Goal: Information Seeking & Learning: Learn about a topic

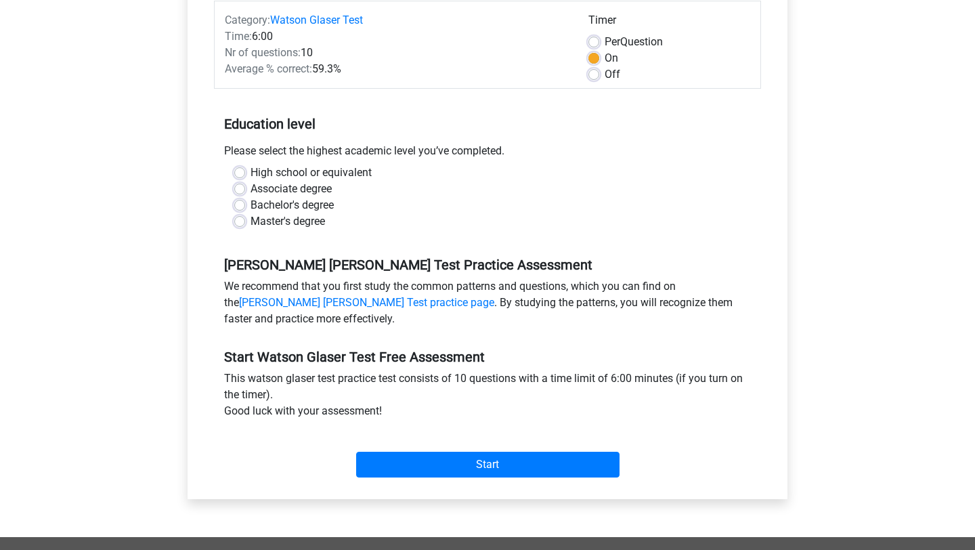
scroll to position [182, 0]
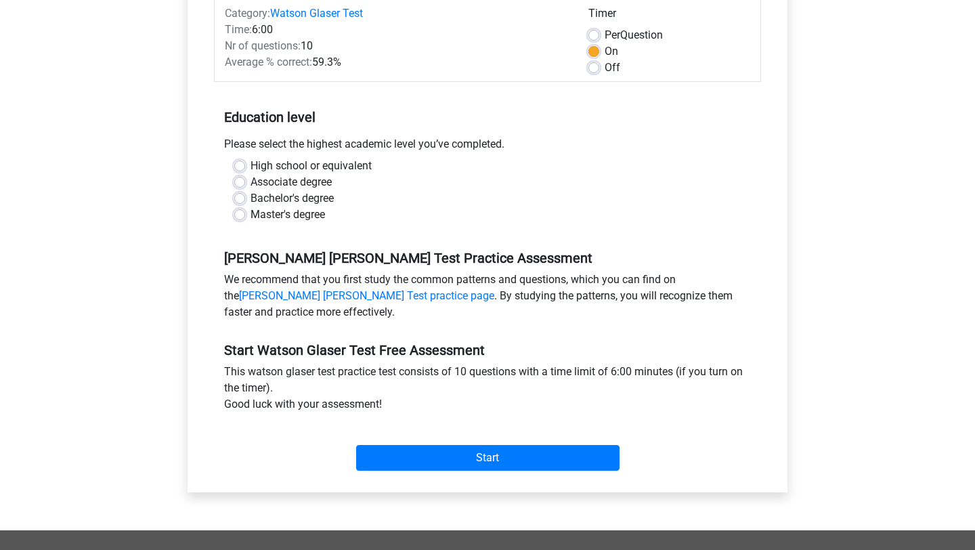
click at [250, 169] on label "High school or equivalent" at bounding box center [310, 166] width 121 height 16
click at [243, 169] on input "High school or equivalent" at bounding box center [239, 165] width 11 height 14
radio input "true"
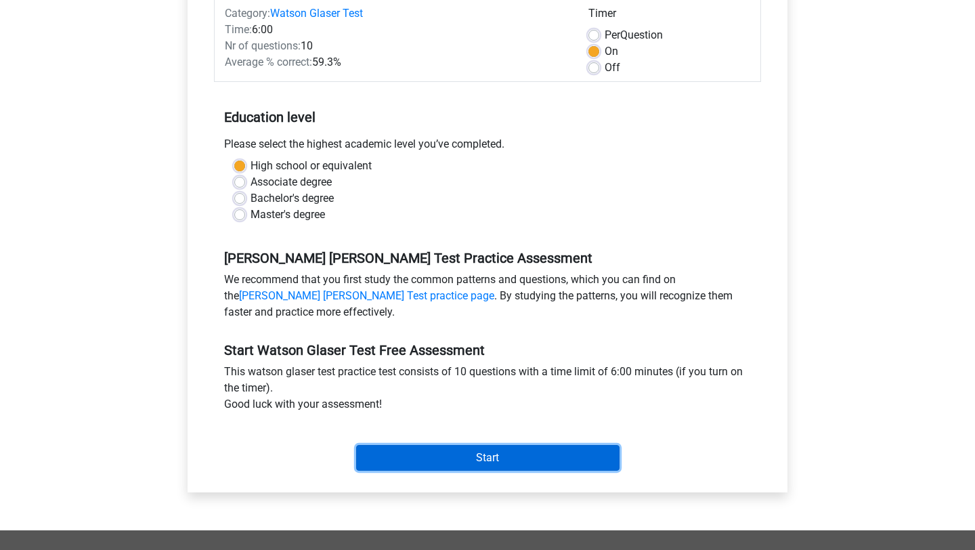
click at [474, 464] on input "Start" at bounding box center [487, 458] width 263 height 26
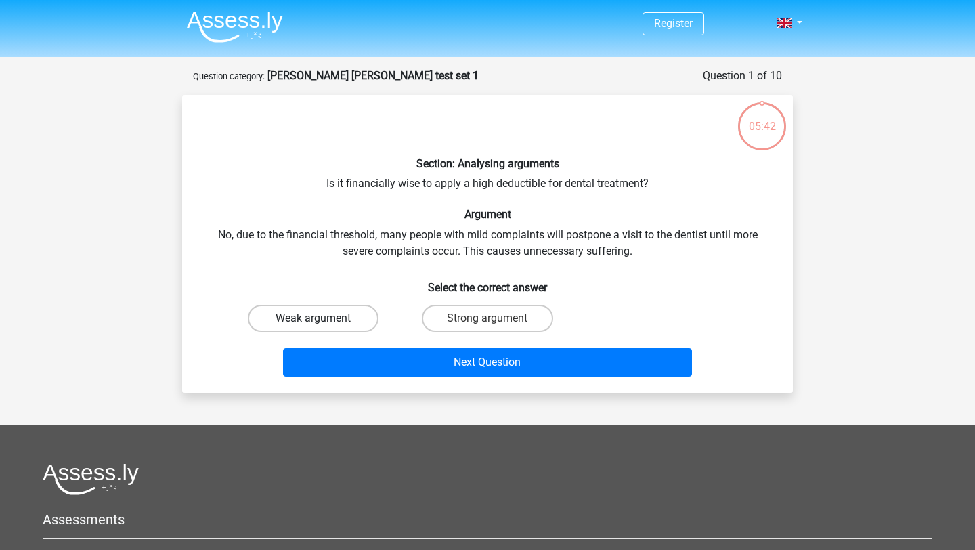
click at [365, 320] on label "Weak argument" at bounding box center [313, 318] width 131 height 27
click at [322, 320] on input "Weak argument" at bounding box center [317, 322] width 9 height 9
radio input "true"
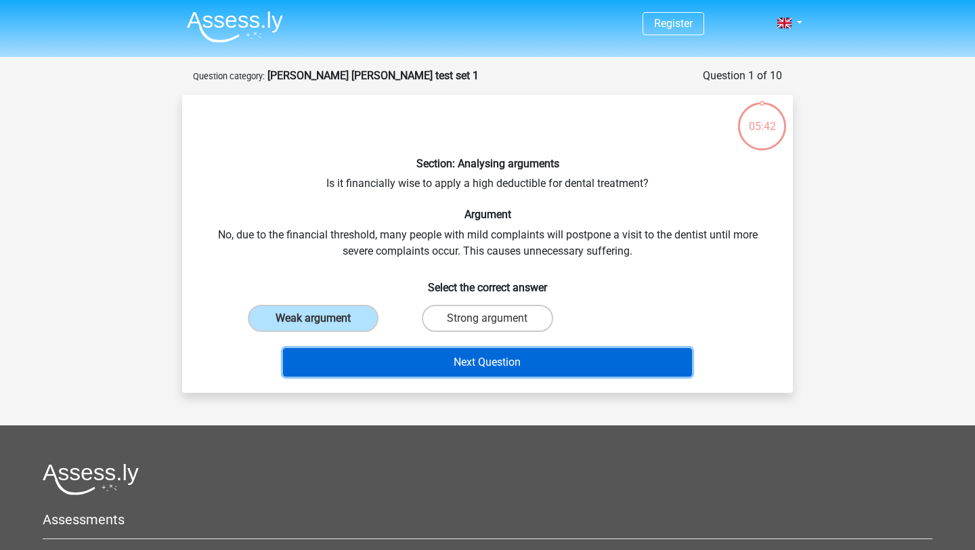
click at [391, 350] on button "Next Question" at bounding box center [488, 362] width 410 height 28
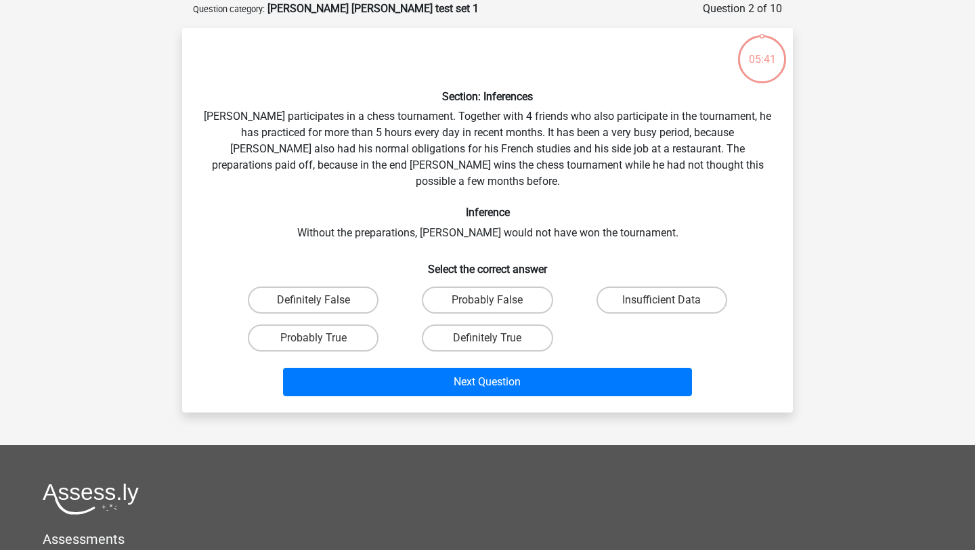
scroll to position [68, 0]
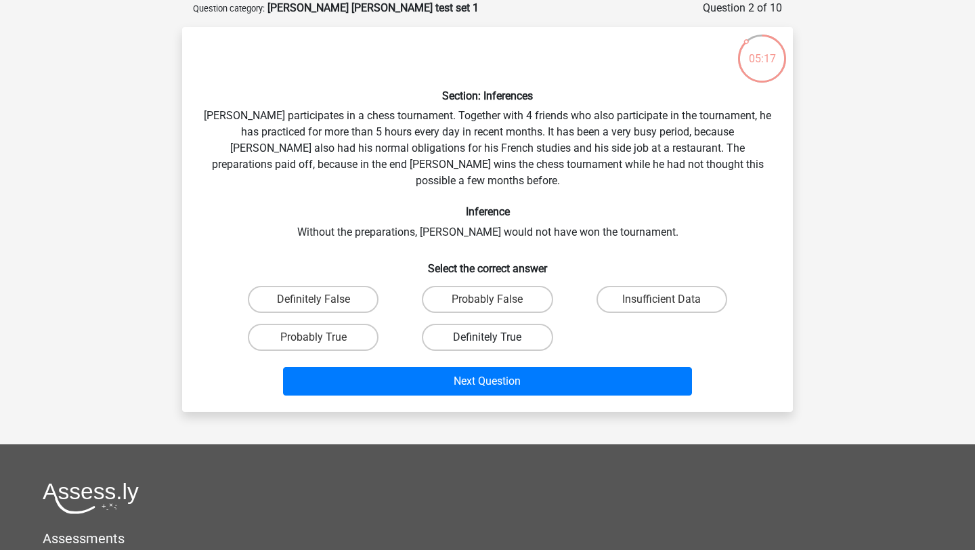
click at [485, 324] on label "Definitely True" at bounding box center [487, 337] width 131 height 27
click at [487, 337] on input "Definitely True" at bounding box center [491, 341] width 9 height 9
radio input "true"
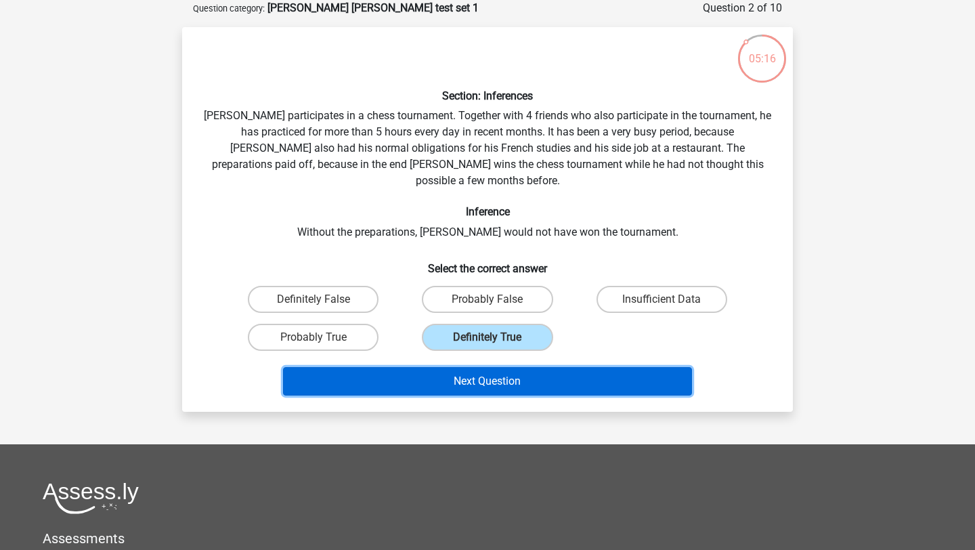
click at [485, 367] on button "Next Question" at bounding box center [488, 381] width 410 height 28
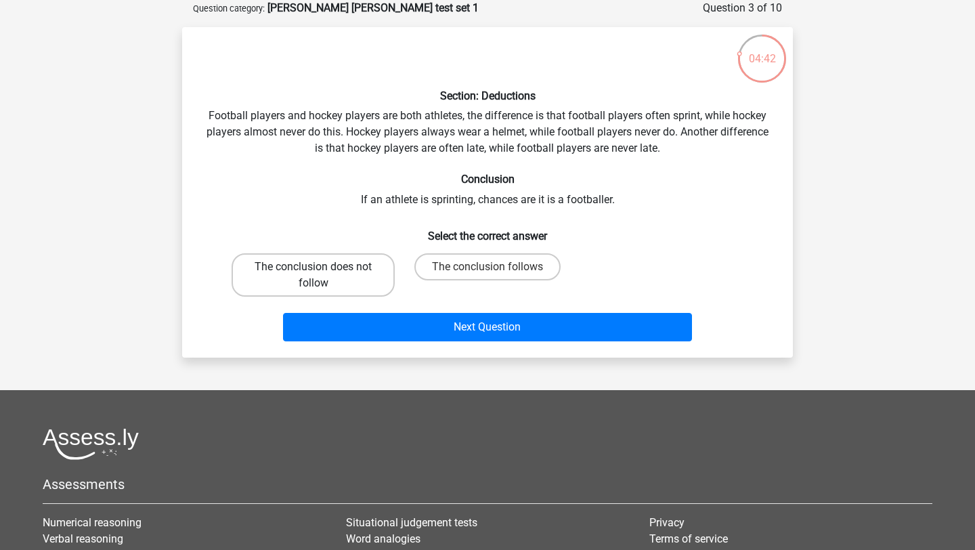
click at [347, 272] on label "The conclusion does not follow" at bounding box center [312, 274] width 163 height 43
click at [322, 272] on input "The conclusion does not follow" at bounding box center [317, 271] width 9 height 9
radio input "true"
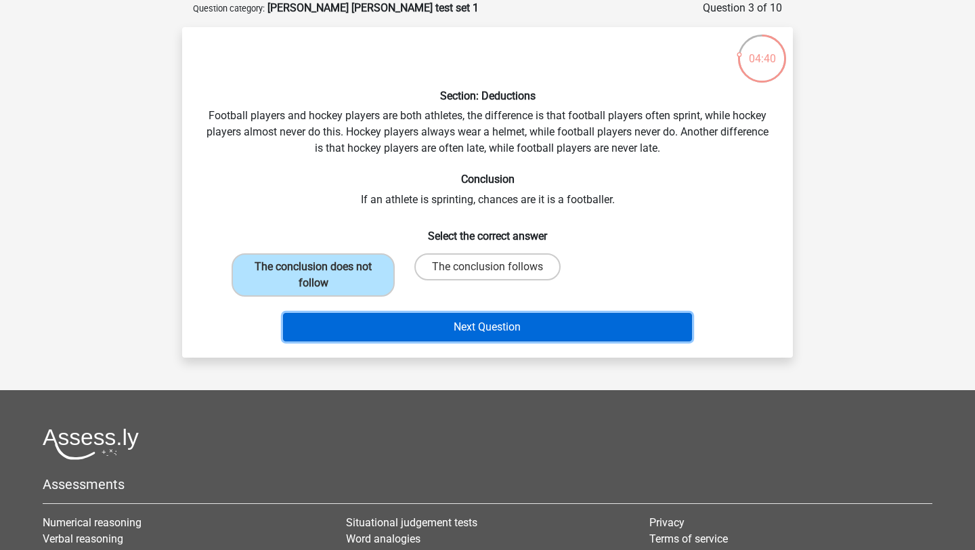
click at [390, 331] on button "Next Question" at bounding box center [488, 327] width 410 height 28
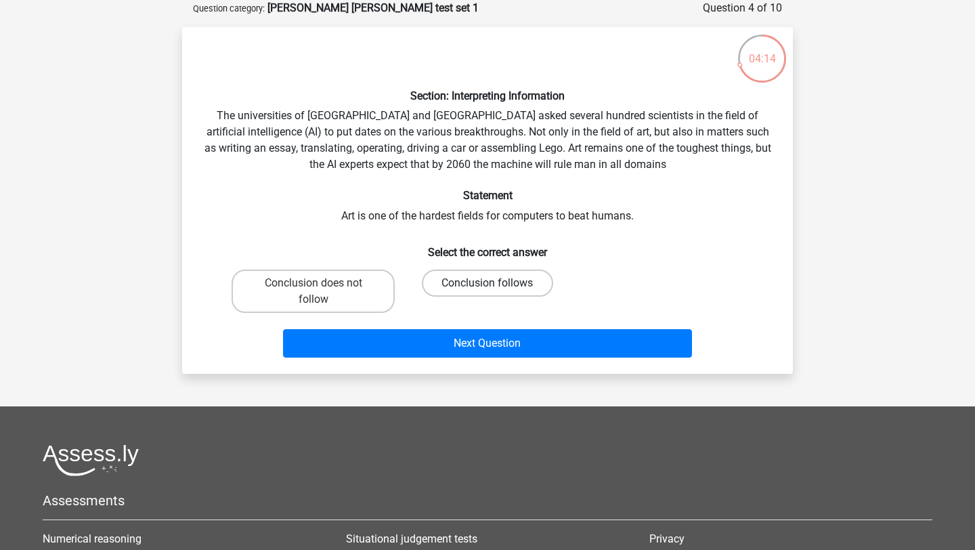
click at [483, 290] on label "Conclusion follows" at bounding box center [487, 282] width 131 height 27
click at [487, 290] on input "Conclusion follows" at bounding box center [491, 287] width 9 height 9
radio input "true"
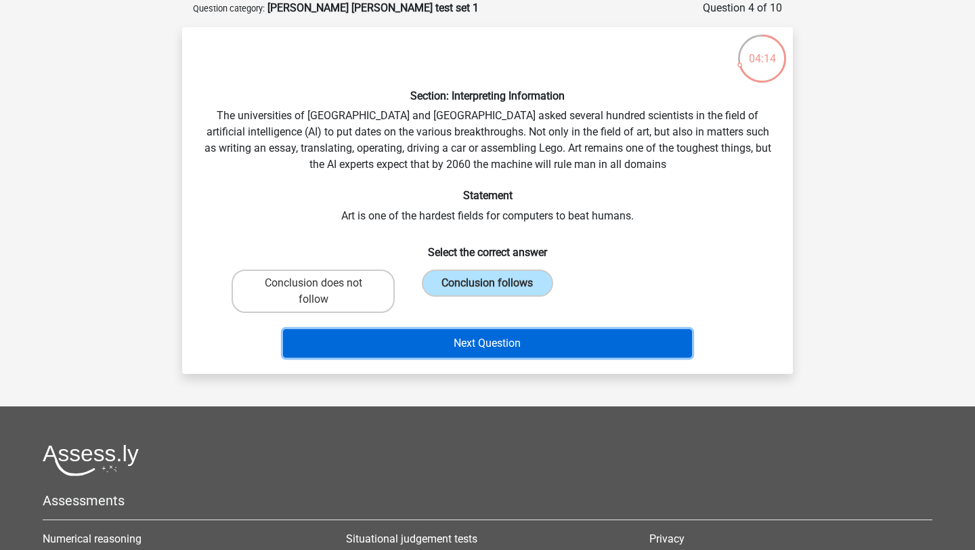
click at [470, 334] on button "Next Question" at bounding box center [488, 343] width 410 height 28
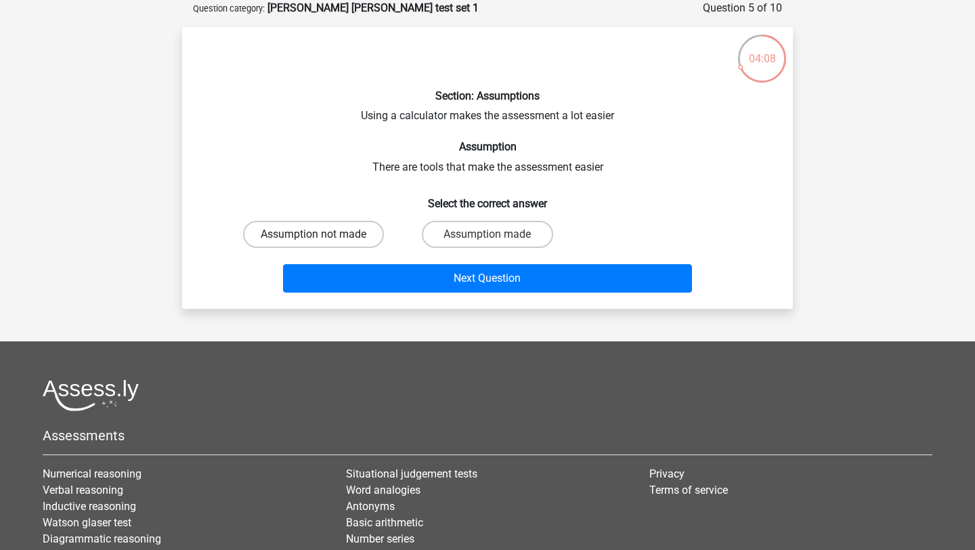
click at [355, 236] on label "Assumption not made" at bounding box center [313, 234] width 141 height 27
click at [322, 236] on input "Assumption not made" at bounding box center [317, 238] width 9 height 9
radio input "true"
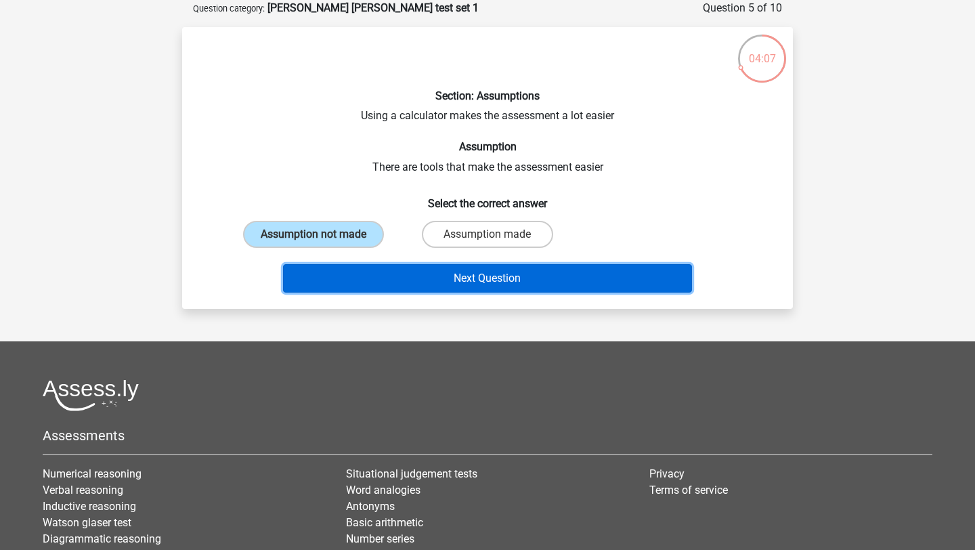
click at [442, 289] on button "Next Question" at bounding box center [488, 278] width 410 height 28
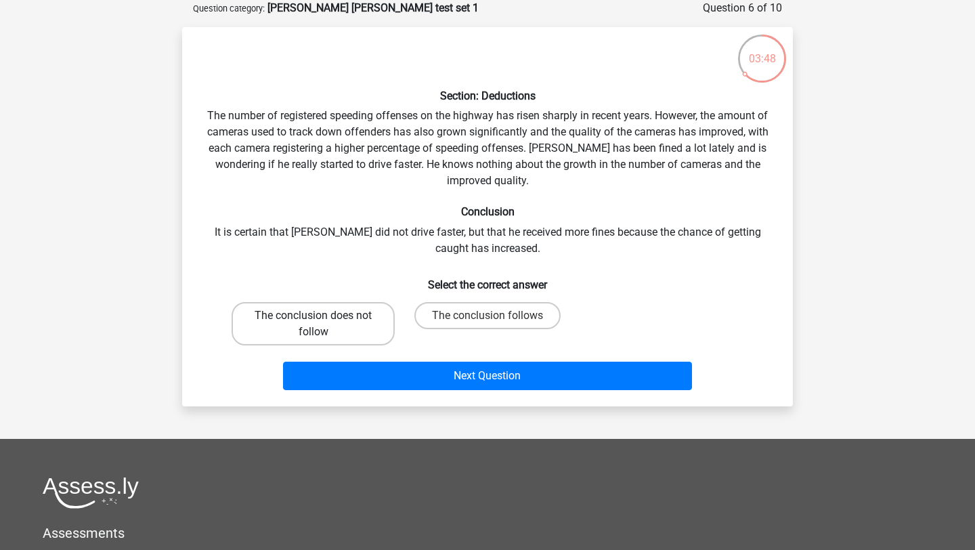
click at [328, 339] on label "The conclusion does not follow" at bounding box center [312, 323] width 163 height 43
click at [322, 324] on input "The conclusion does not follow" at bounding box center [317, 319] width 9 height 9
radio input "true"
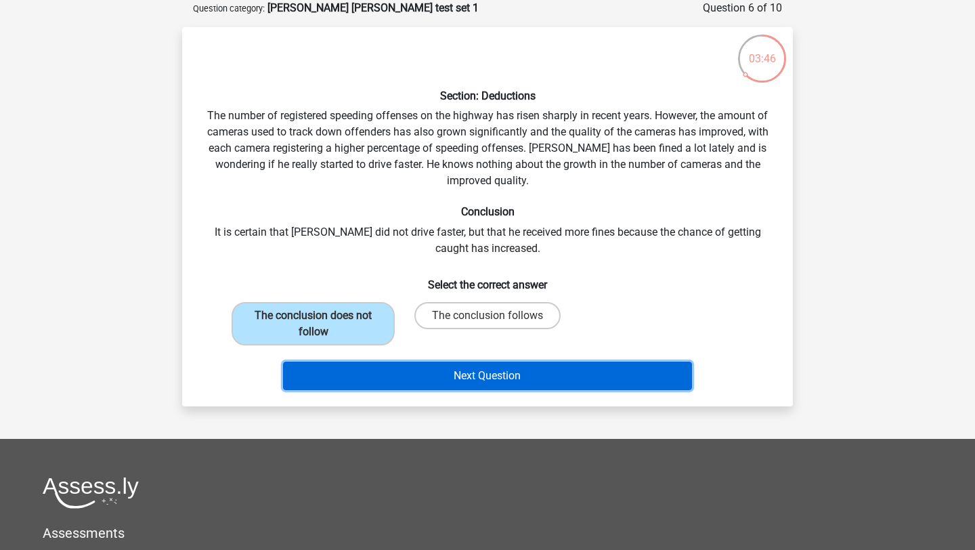
click at [412, 387] on button "Next Question" at bounding box center [488, 375] width 410 height 28
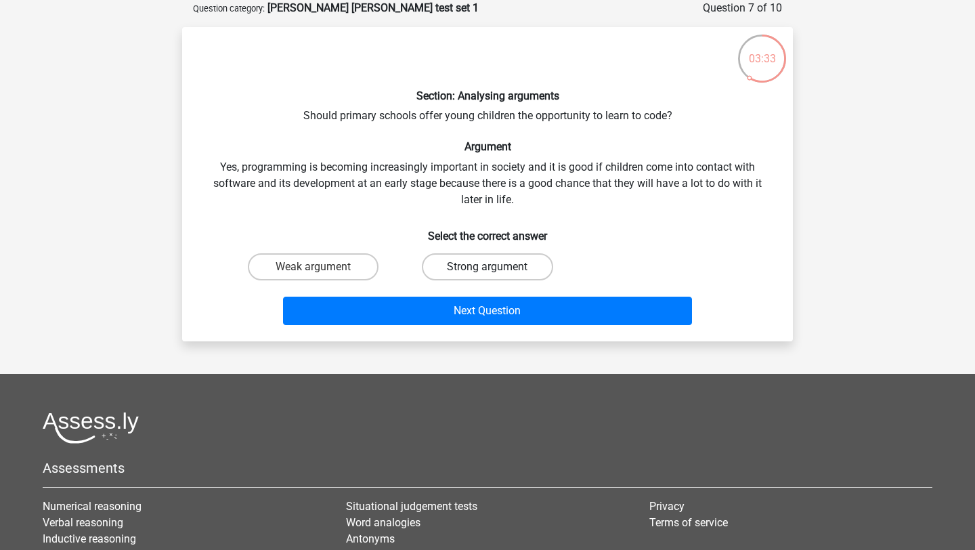
click at [477, 271] on label "Strong argument" at bounding box center [487, 266] width 131 height 27
click at [487, 271] on input "Strong argument" at bounding box center [491, 271] width 9 height 9
radio input "true"
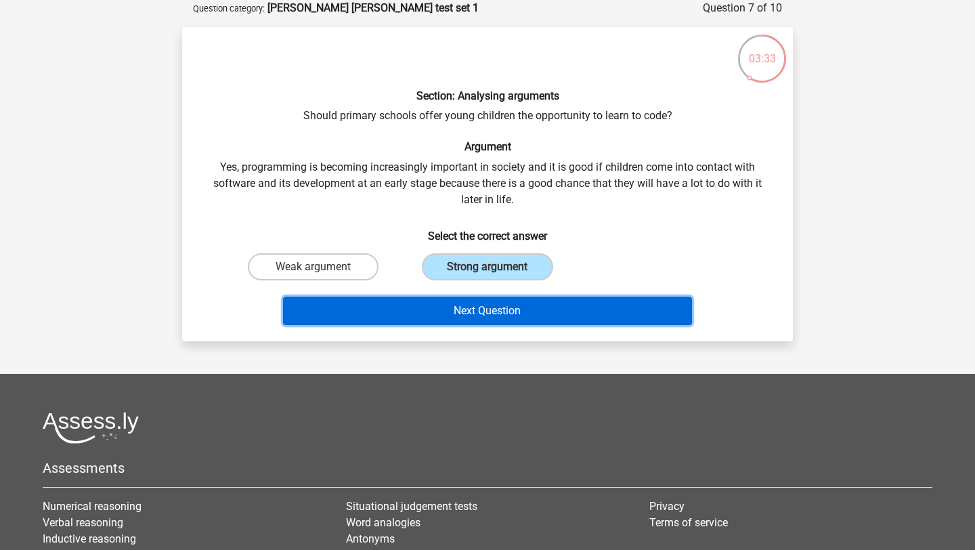
click at [454, 304] on button "Next Question" at bounding box center [488, 310] width 410 height 28
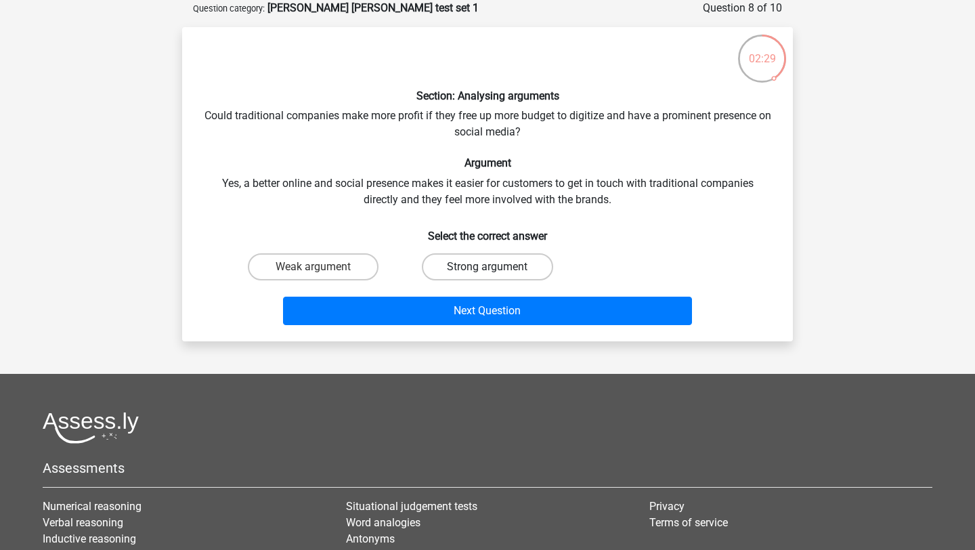
click at [458, 275] on label "Strong argument" at bounding box center [487, 266] width 131 height 27
click at [487, 275] on input "Strong argument" at bounding box center [491, 271] width 9 height 9
radio input "true"
click at [301, 250] on div "Weak argument" at bounding box center [313, 267] width 174 height 38
click at [316, 259] on label "Weak argument" at bounding box center [313, 266] width 131 height 27
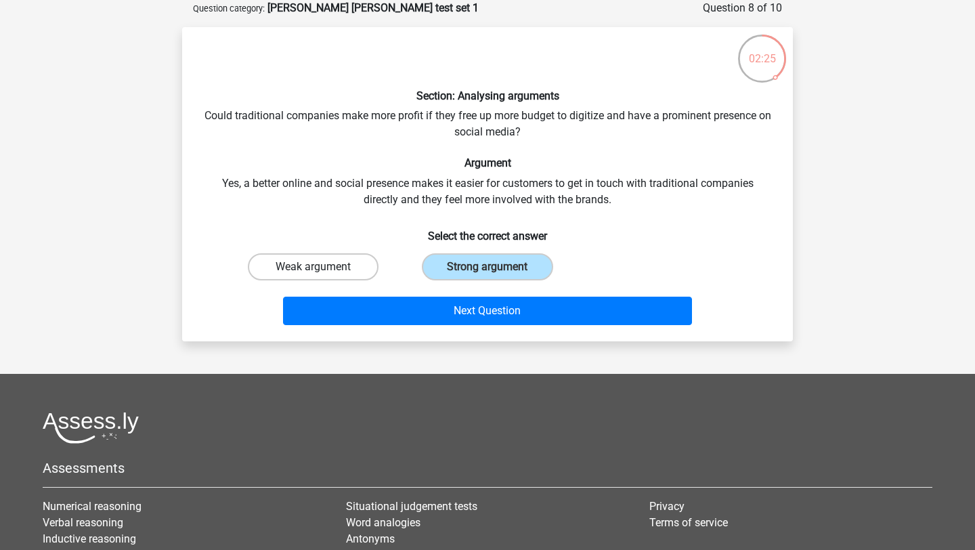
click at [316, 267] on input "Weak argument" at bounding box center [317, 271] width 9 height 9
radio input "true"
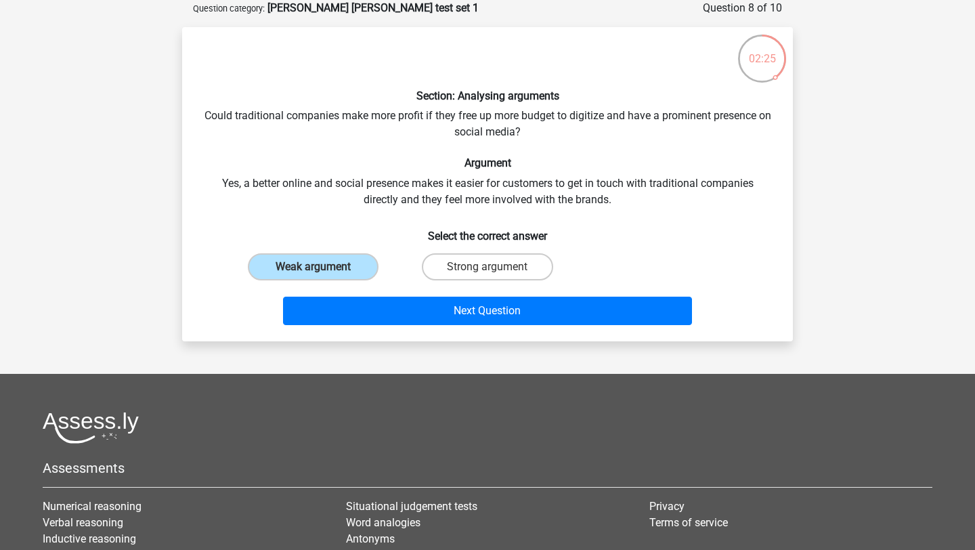
click at [368, 291] on div "Next Question" at bounding box center [487, 308] width 567 height 45
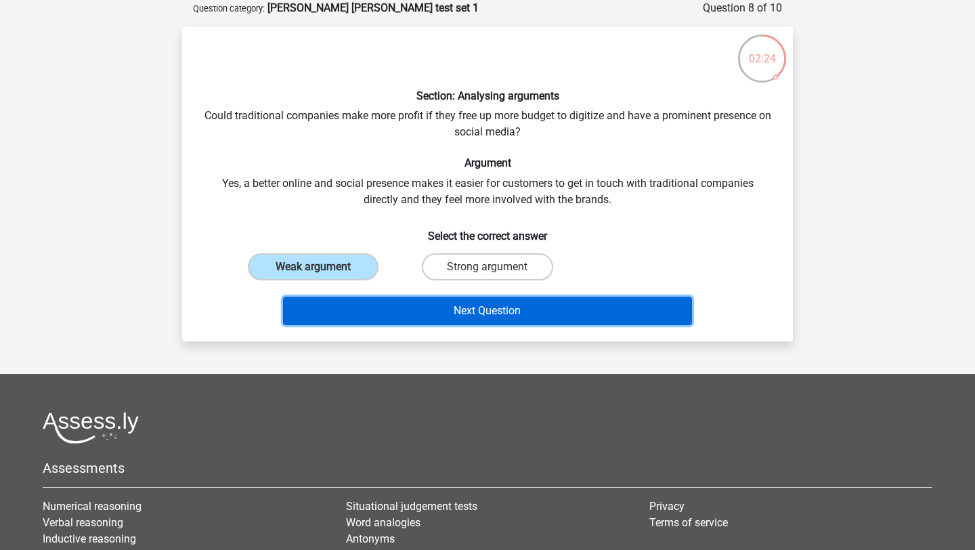
click at [380, 324] on button "Next Question" at bounding box center [488, 310] width 410 height 28
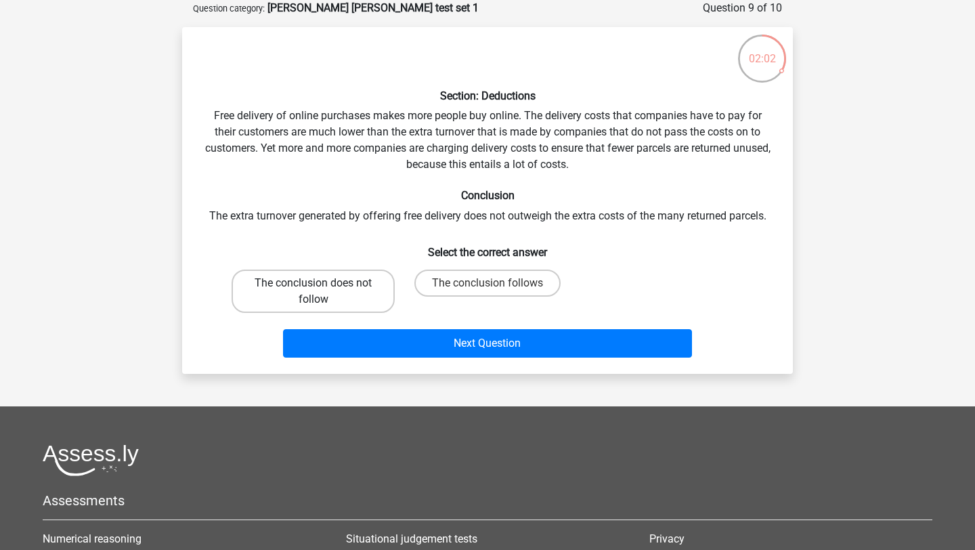
click at [311, 307] on label "The conclusion does not follow" at bounding box center [312, 290] width 163 height 43
click at [313, 292] on input "The conclusion does not follow" at bounding box center [317, 287] width 9 height 9
radio input "true"
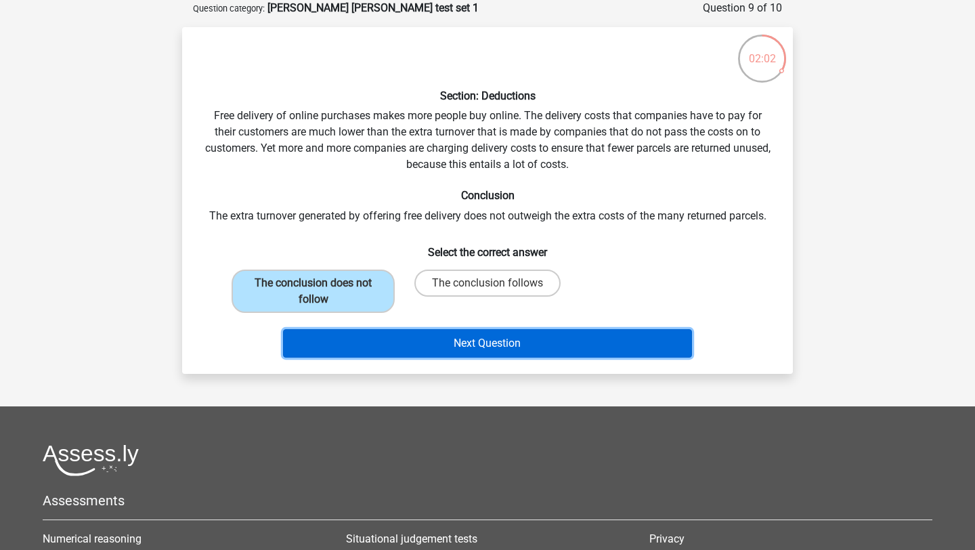
click at [337, 340] on button "Next Question" at bounding box center [488, 343] width 410 height 28
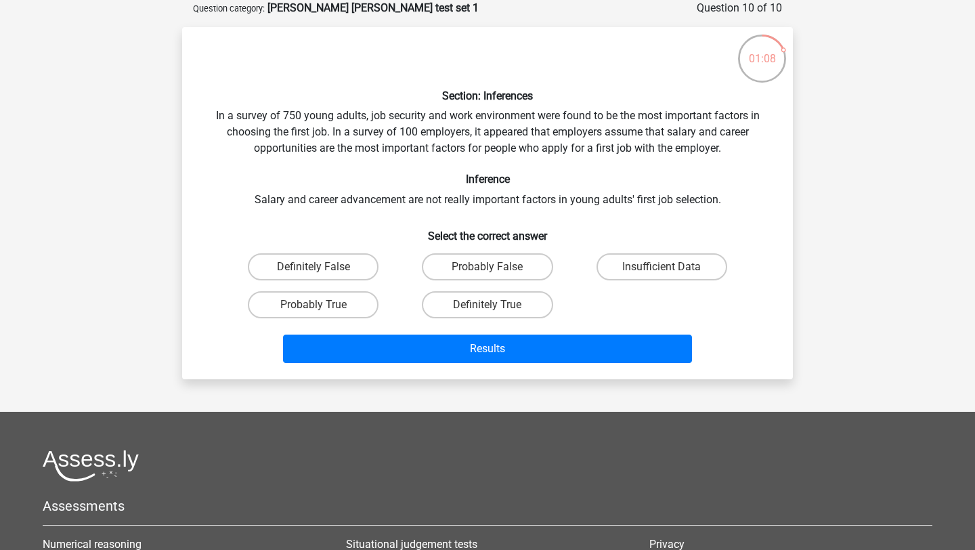
click at [508, 318] on div "Definitely True" at bounding box center [487, 305] width 174 height 38
click at [504, 311] on label "Definitely True" at bounding box center [487, 304] width 131 height 27
click at [496, 311] on input "Definitely True" at bounding box center [491, 309] width 9 height 9
radio input "true"
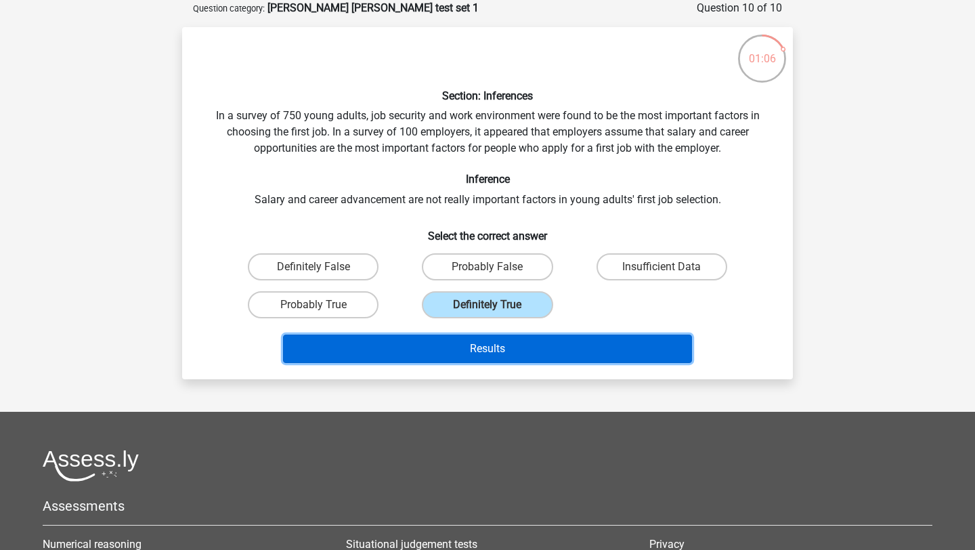
click at [501, 348] on button "Results" at bounding box center [488, 348] width 410 height 28
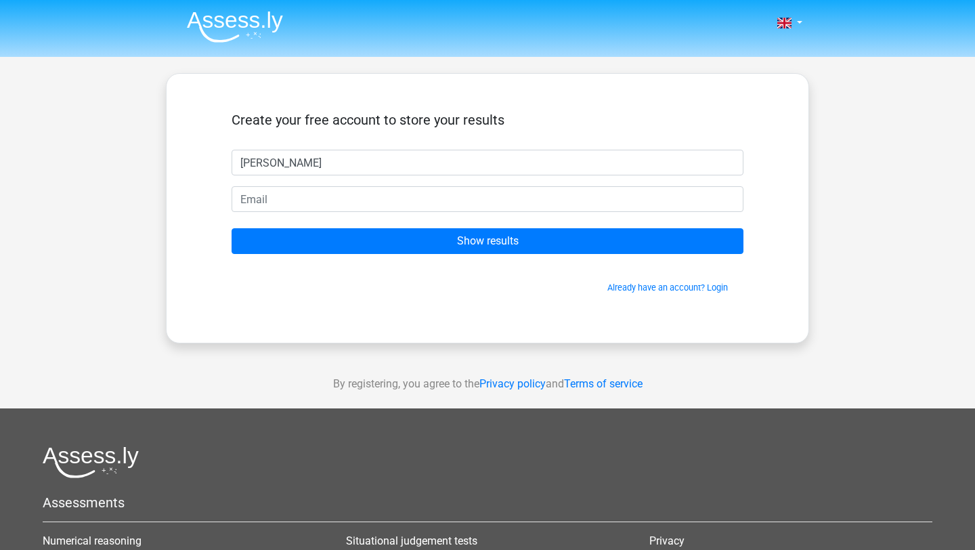
type input "harpreet"
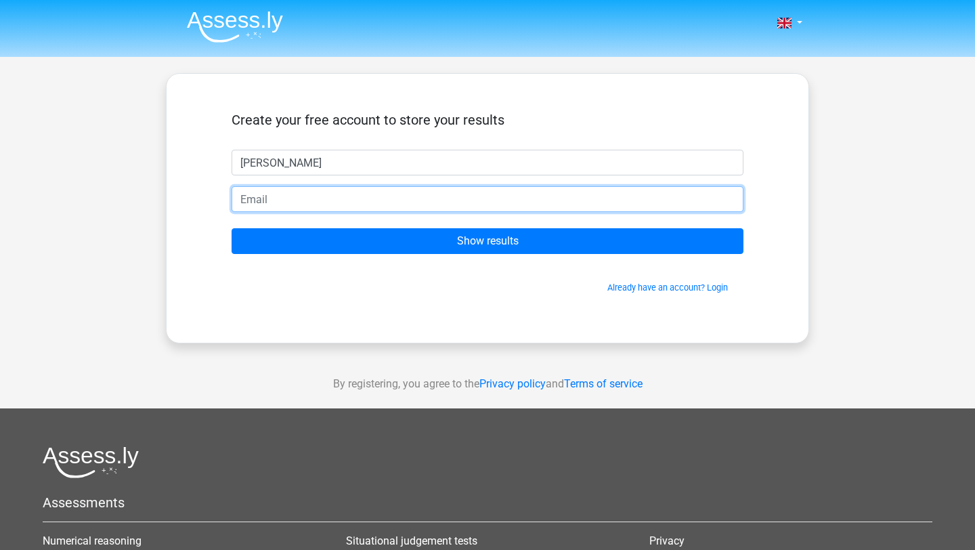
click at [453, 196] on input "email" at bounding box center [487, 199] width 512 height 26
type input "harpilall8@gmail.com"
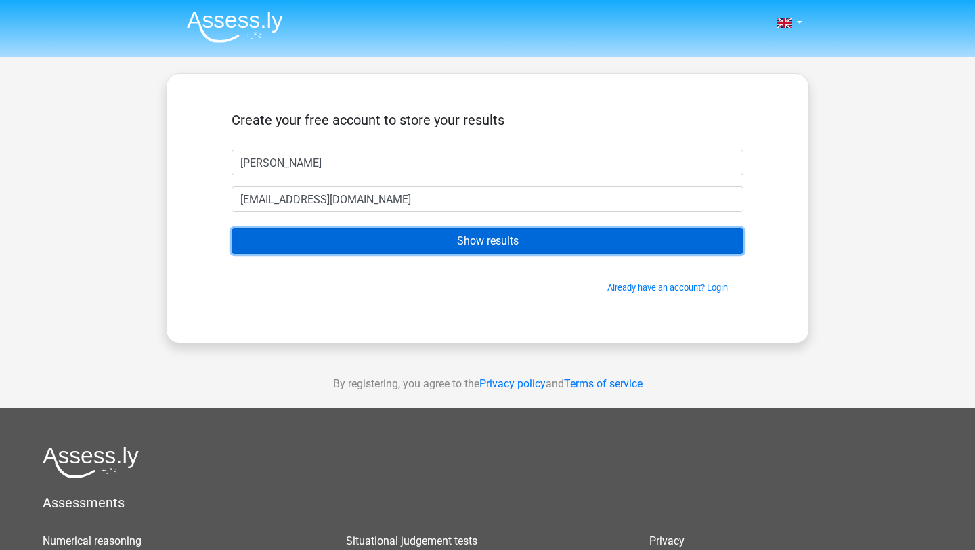
click at [425, 249] on input "Show results" at bounding box center [487, 241] width 512 height 26
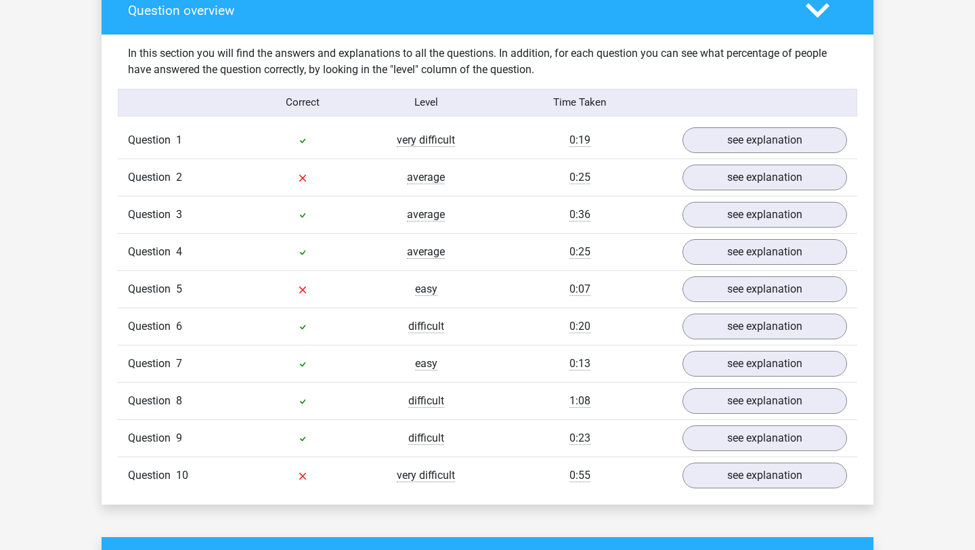
scroll to position [1027, 0]
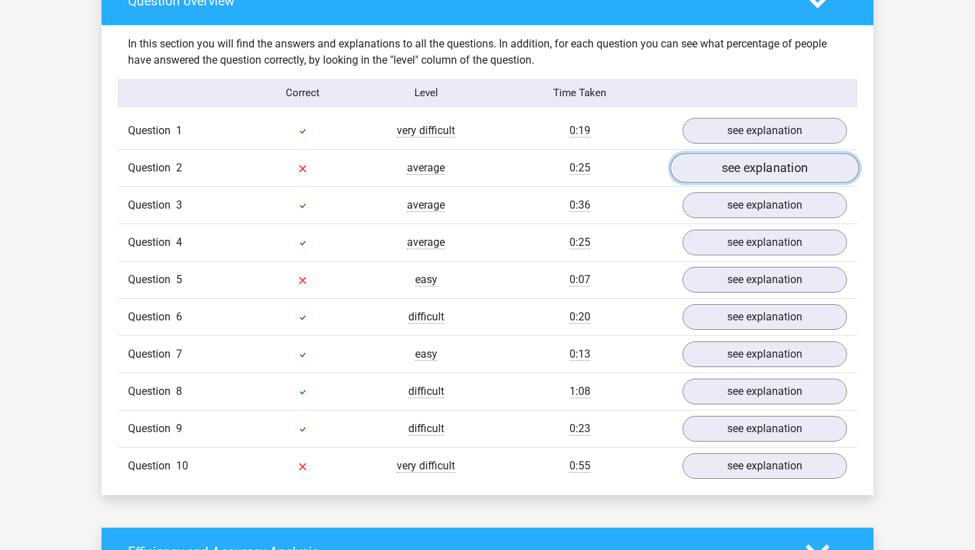
click at [757, 166] on link "see explanation" at bounding box center [764, 168] width 189 height 30
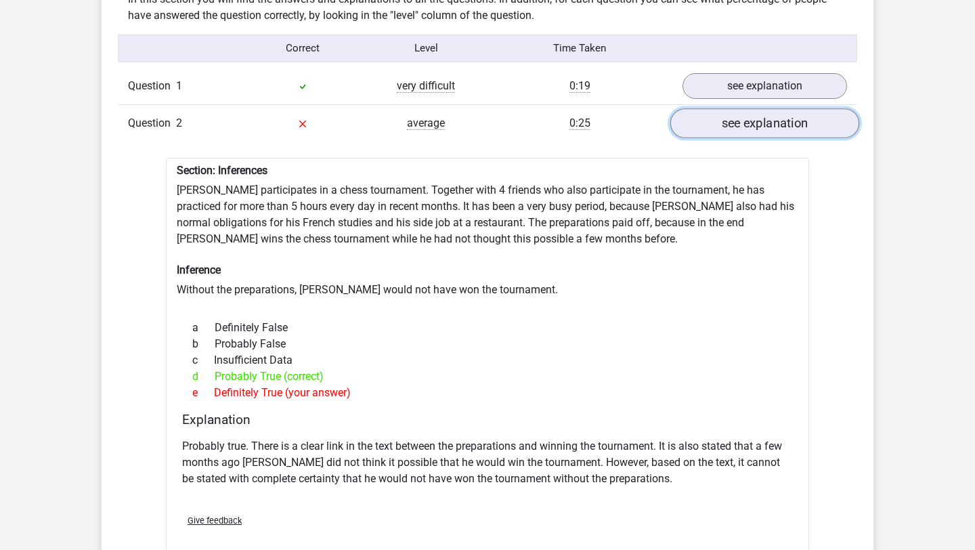
scroll to position [1087, 0]
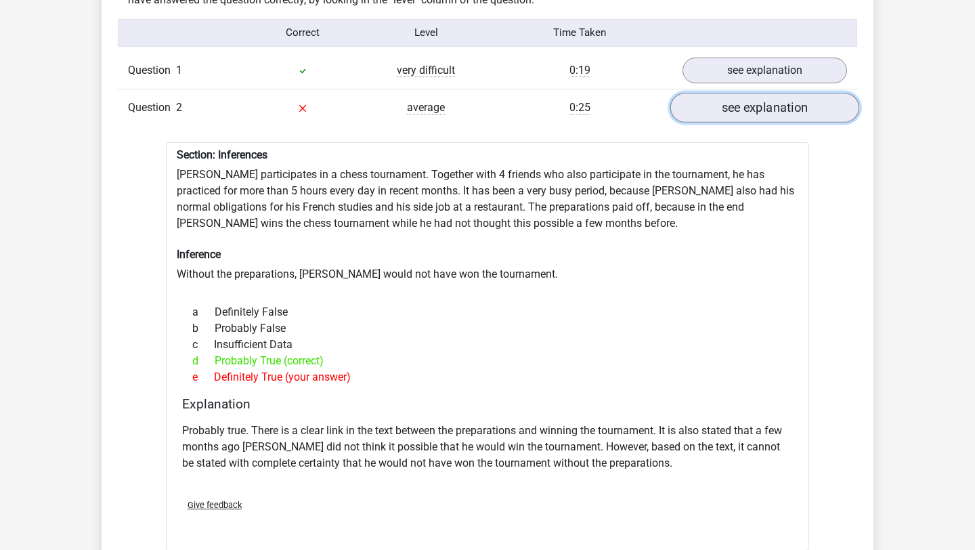
click at [747, 109] on link "see explanation" at bounding box center [764, 108] width 189 height 30
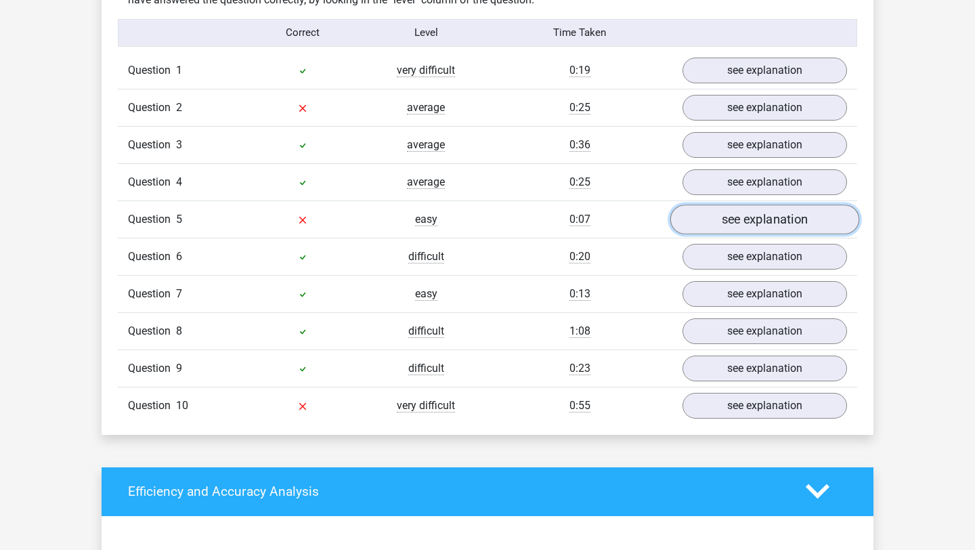
click at [742, 226] on link "see explanation" at bounding box center [764, 219] width 189 height 30
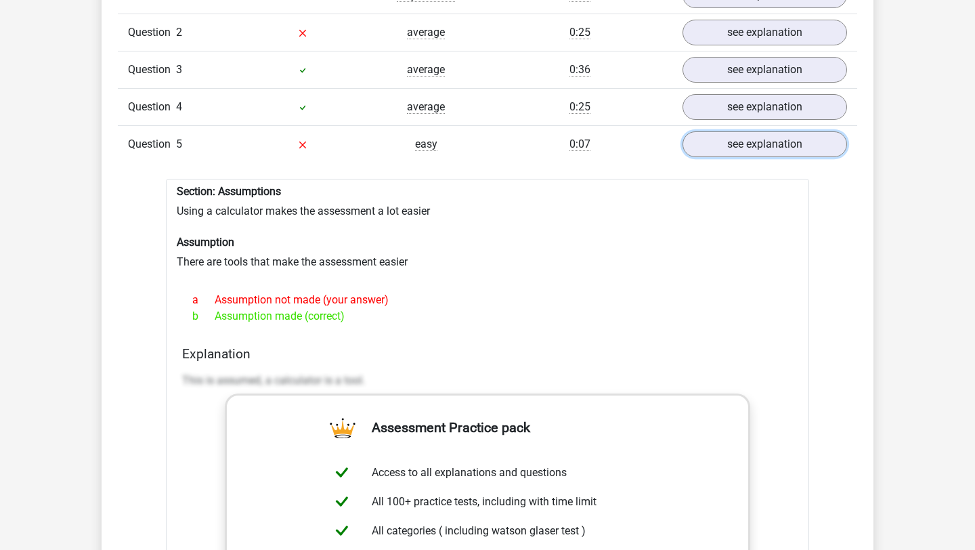
scroll to position [1148, 0]
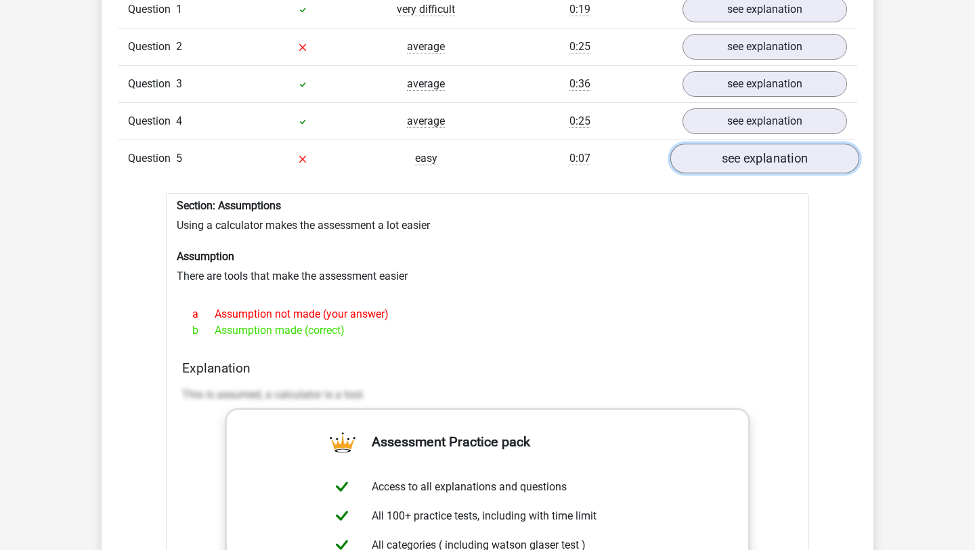
click at [820, 162] on link "see explanation" at bounding box center [764, 158] width 189 height 30
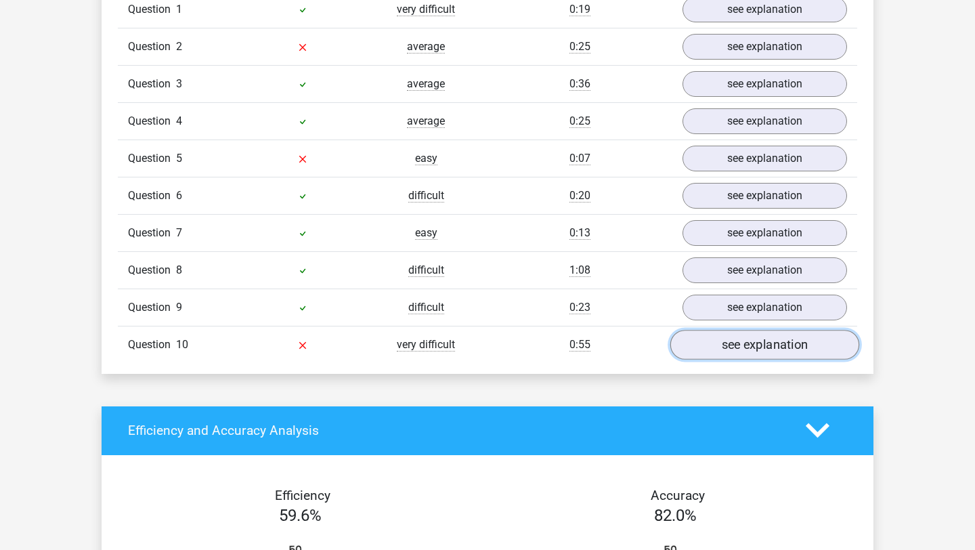
click at [777, 351] on link "see explanation" at bounding box center [764, 345] width 189 height 30
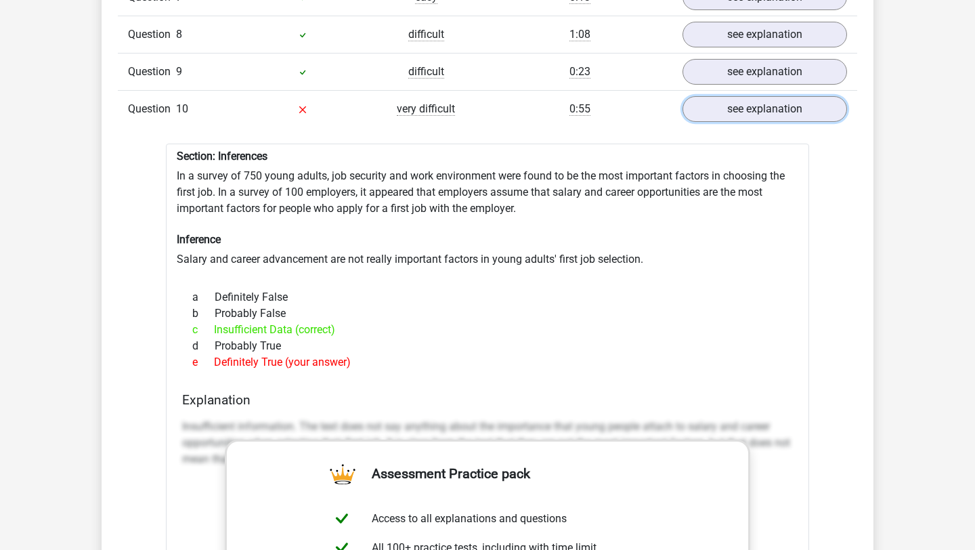
scroll to position [1382, 0]
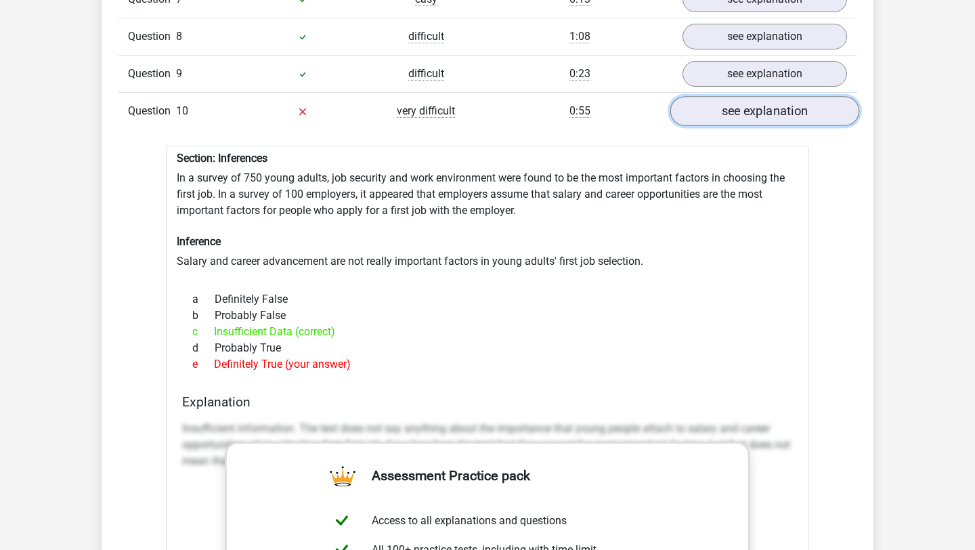
click at [766, 104] on link "see explanation" at bounding box center [764, 111] width 189 height 30
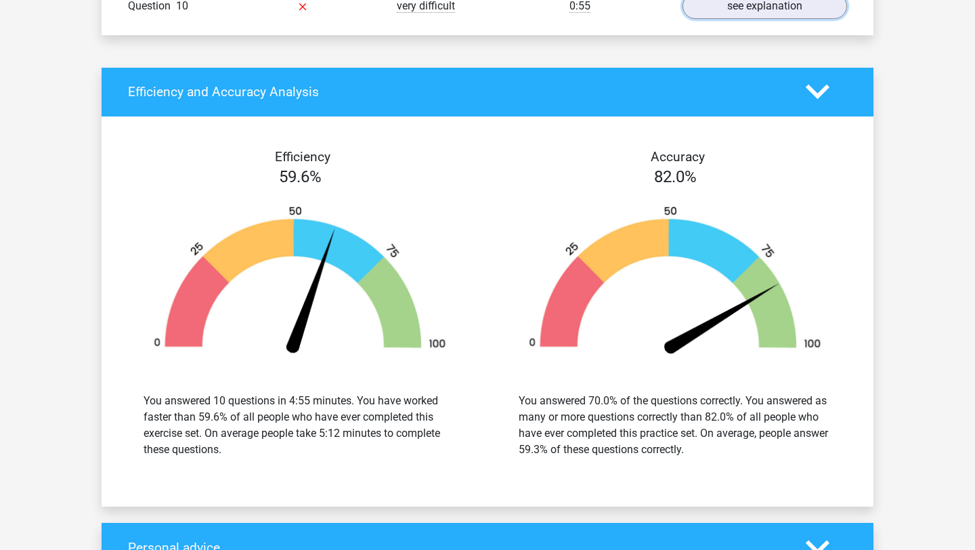
scroll to position [1493, 0]
